Goal: Task Accomplishment & Management: Manage account settings

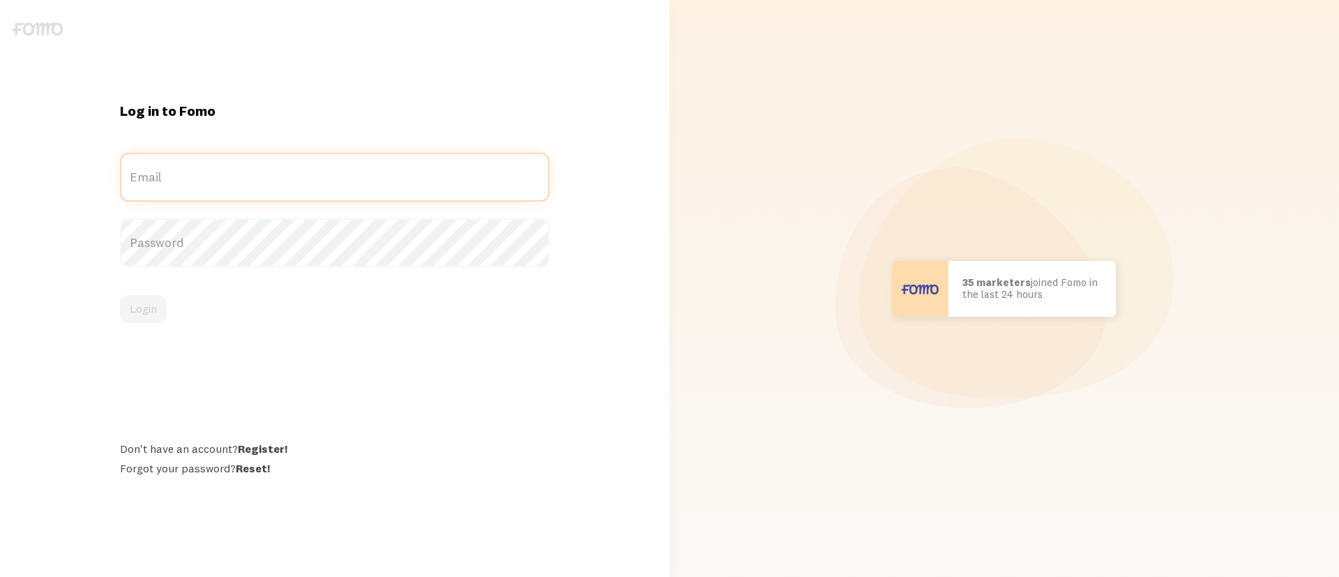
type input "[EMAIL_ADDRESS][DOMAIN_NAME]"
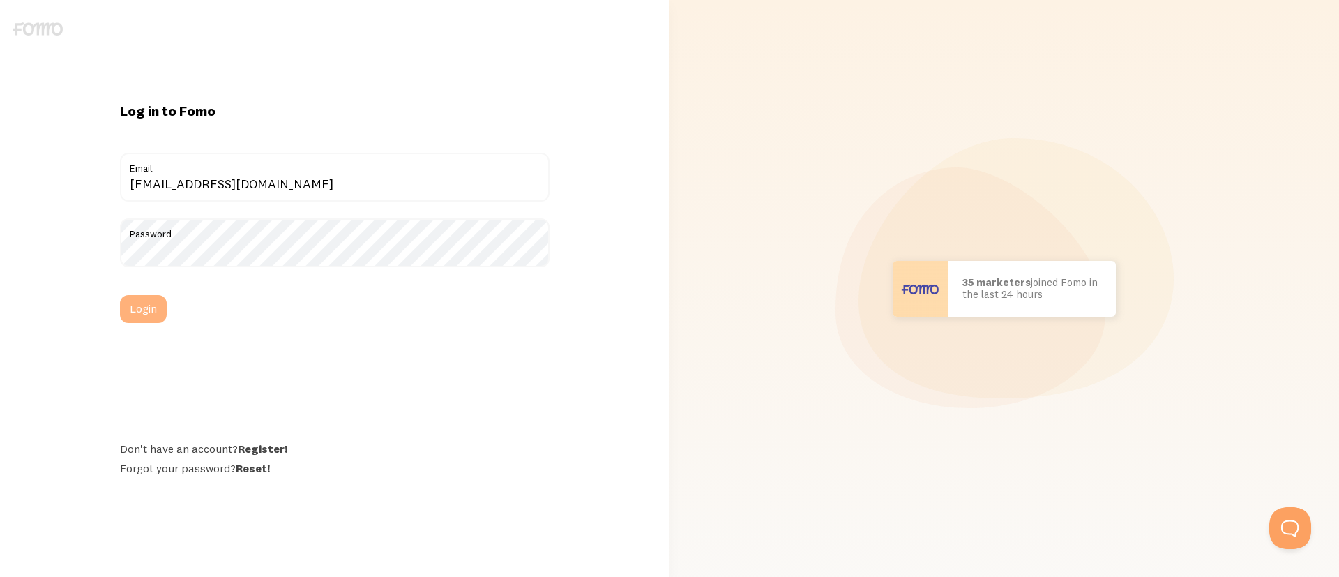
click at [151, 305] on button "Login" at bounding box center [143, 309] width 47 height 28
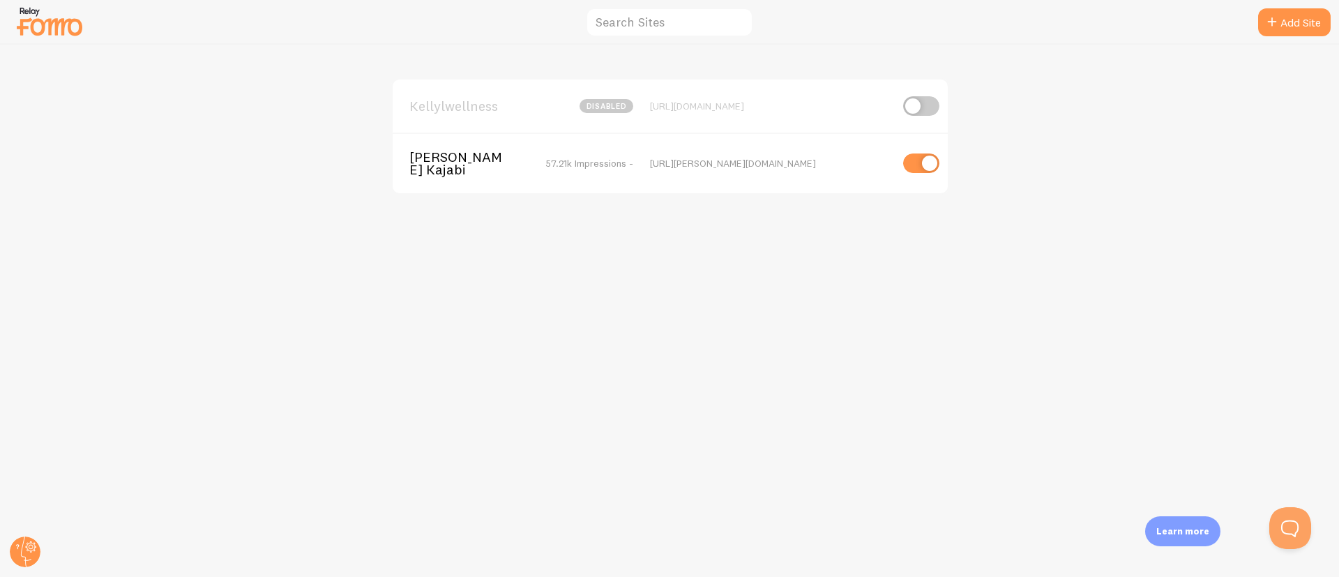
click at [923, 163] on input "checkbox" at bounding box center [921, 163] width 36 height 20
checkbox input "false"
